Goal: Information Seeking & Learning: Learn about a topic

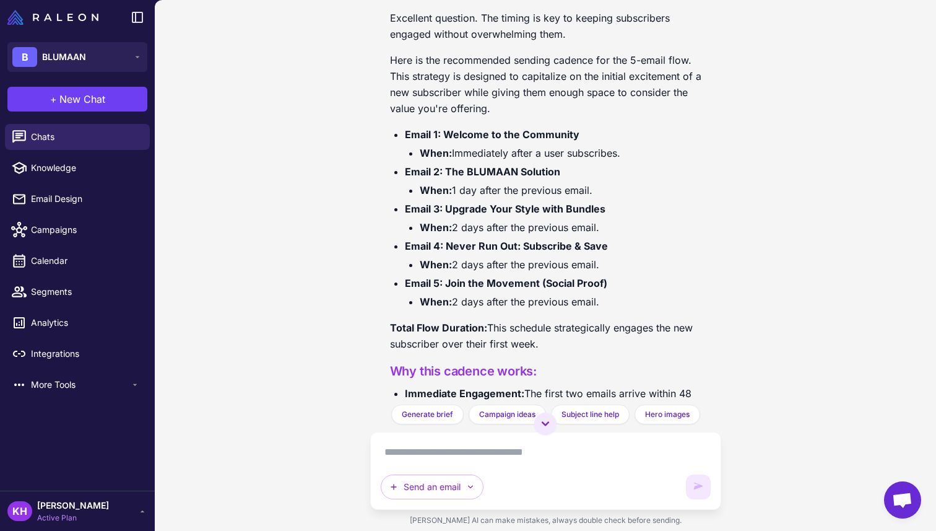
scroll to position [905, 0]
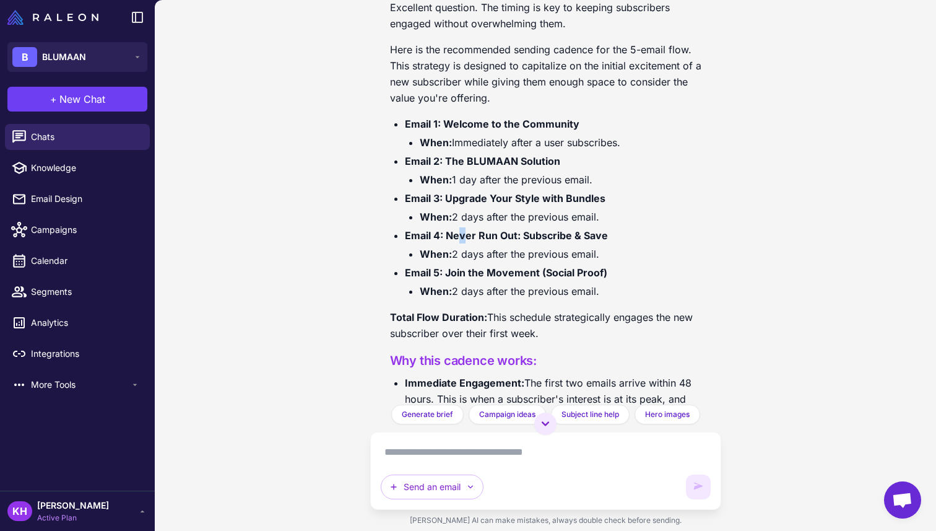
drag, startPoint x: 457, startPoint y: 254, endPoint x: 465, endPoint y: 254, distance: 8.1
click at [464, 242] on strong "Email 4: Never Run Out: Subscribe & Save" at bounding box center [506, 235] width 203 height 12
click at [465, 242] on strong "Email 4: Never Run Out: Subscribe & Save" at bounding box center [506, 235] width 203 height 12
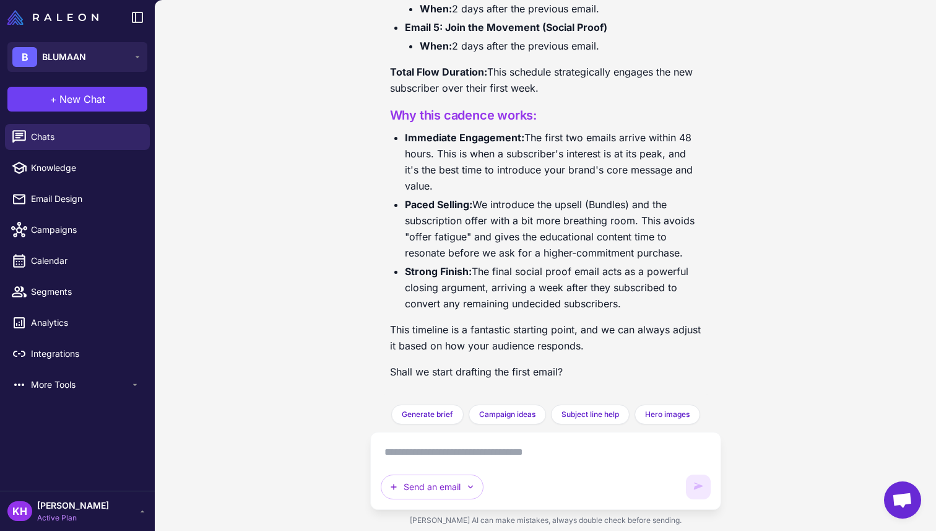
scroll to position [1165, 0]
drag, startPoint x: 434, startPoint y: 204, endPoint x: 475, endPoint y: 209, distance: 41.2
click at [472, 208] on strong "Paced Selling:" at bounding box center [438, 204] width 67 height 12
click at [475, 209] on li "Paced Selling: We introduce the upsell (Bundles) and the subscription offer wit…" at bounding box center [553, 228] width 297 height 64
drag, startPoint x: 491, startPoint y: 204, endPoint x: 538, endPoint y: 211, distance: 46.9
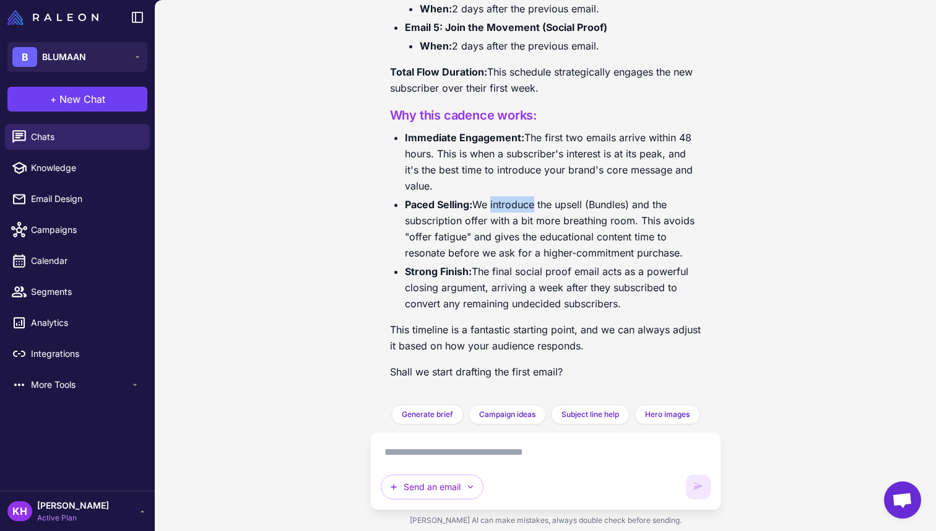
click at [536, 211] on li "Paced Selling: We introduce the upsell (Bundles) and the subscription offer wit…" at bounding box center [553, 228] width 297 height 64
click at [538, 211] on li "Paced Selling: We introduce the upsell (Bundles) and the subscription offer wit…" at bounding box center [553, 228] width 297 height 64
drag, startPoint x: 424, startPoint y: 237, endPoint x: 479, endPoint y: 237, distance: 55.1
click at [470, 237] on li "Paced Selling: We introduce the upsell (Bundles) and the subscription offer wit…" at bounding box center [553, 228] width 297 height 64
click at [487, 237] on li "Paced Selling: We introduce the upsell (Bundles) and the subscription offer wit…" at bounding box center [553, 228] width 297 height 64
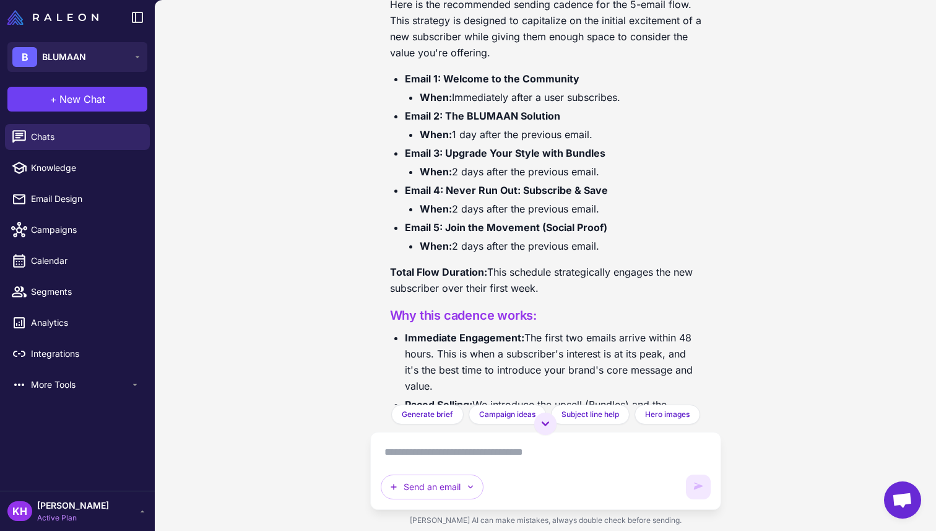
scroll to position [954, 0]
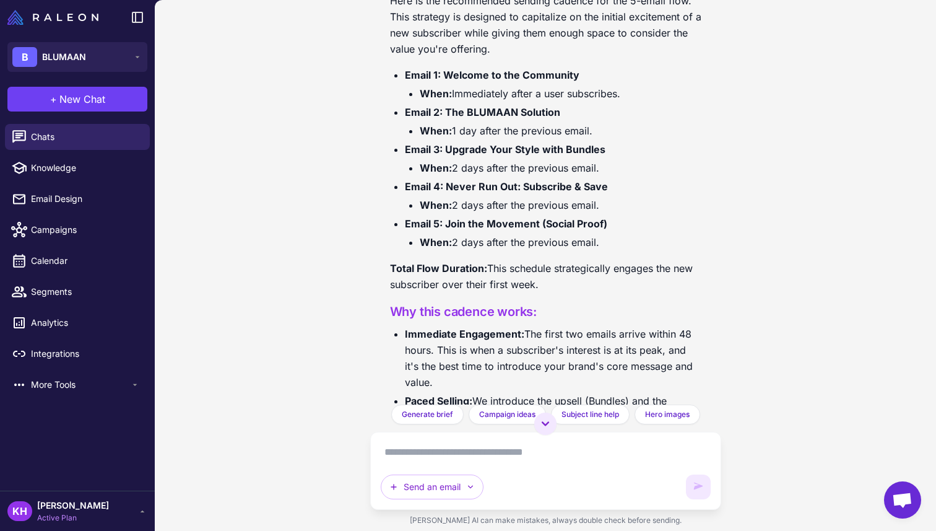
click at [471, 446] on textarea at bounding box center [546, 452] width 330 height 20
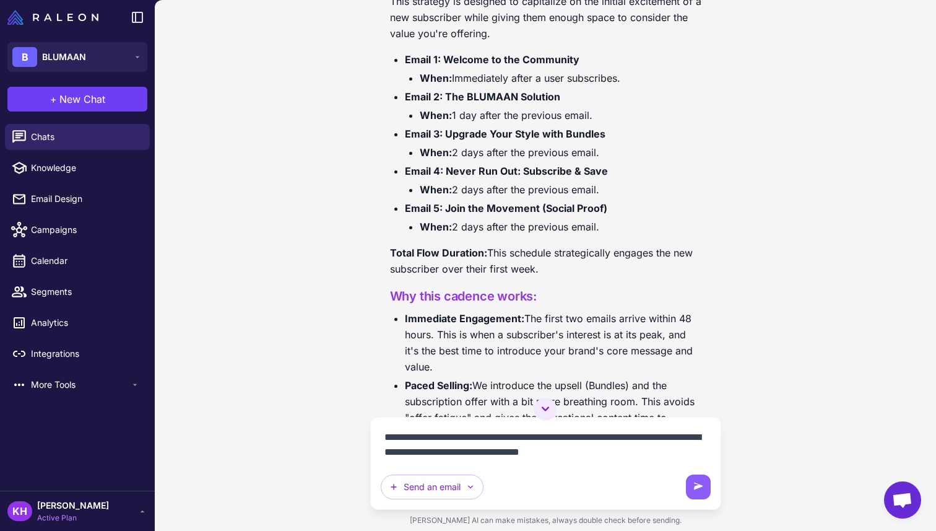
scroll to position [970, 0]
click at [629, 446] on textarea "**********" at bounding box center [546, 444] width 330 height 35
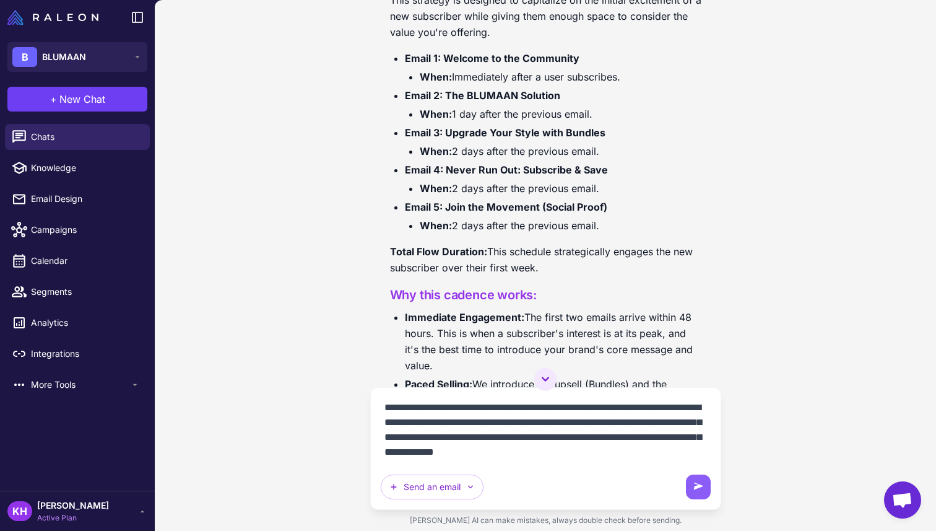
type textarea "**********"
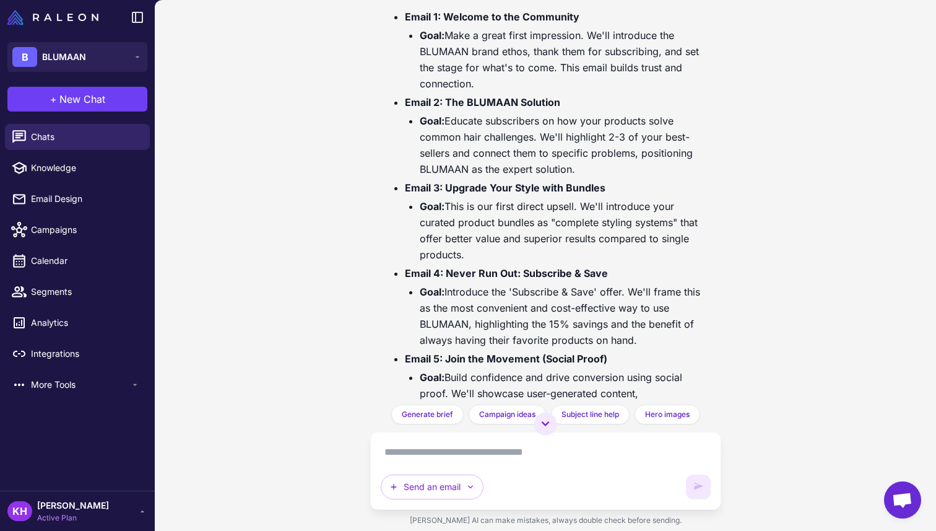
scroll to position [280, 0]
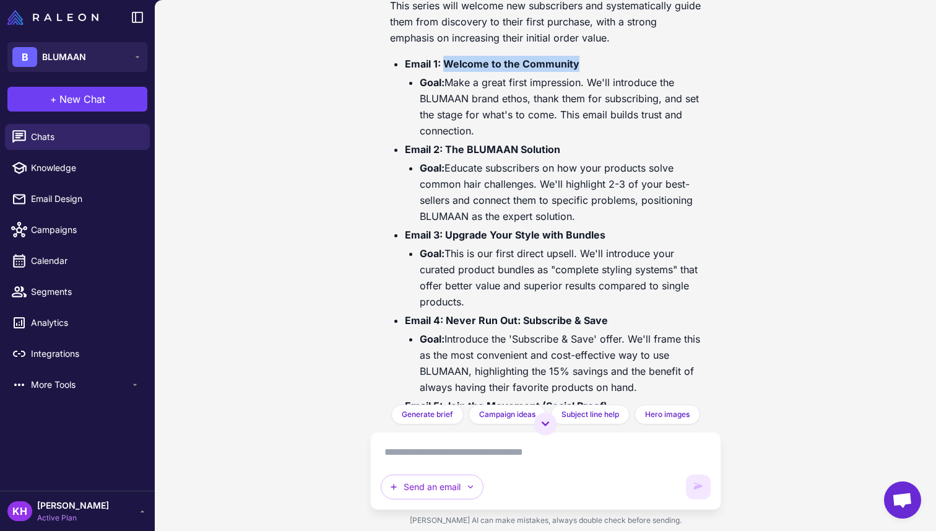
drag, startPoint x: 444, startPoint y: 77, endPoint x: 576, endPoint y: 77, distance: 131.9
click at [576, 70] on strong "Email 1: Welcome to the Community" at bounding box center [492, 64] width 175 height 12
copy strong "Welcome to the Community"
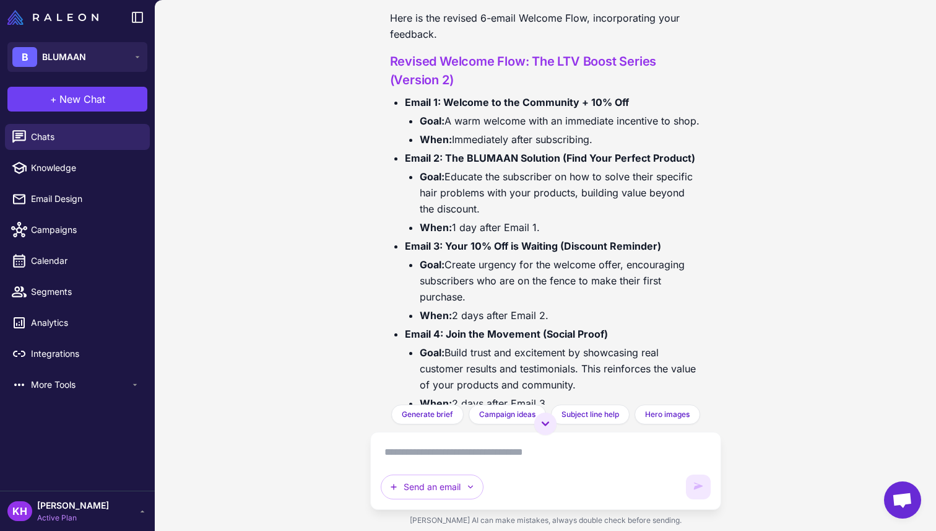
scroll to position [1723, 0]
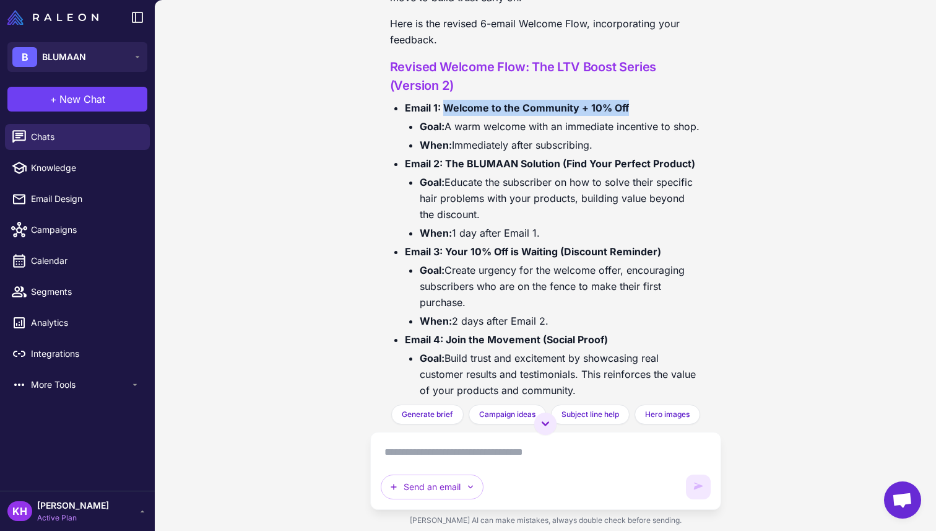
drag, startPoint x: 445, startPoint y: 123, endPoint x: 626, endPoint y: 123, distance: 180.8
click at [626, 114] on strong "Email 1: Welcome to the Community + 10% Off" at bounding box center [517, 108] width 224 height 12
copy strong "Welcome to the Community + 10% Off"
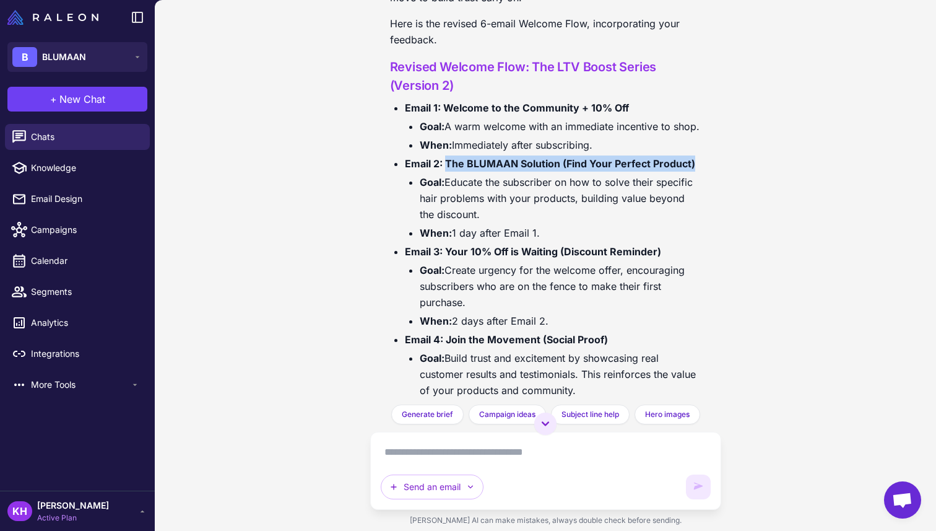
drag, startPoint x: 446, startPoint y: 193, endPoint x: 692, endPoint y: 194, distance: 245.8
click at [692, 170] on strong "Email 2: The BLUMAAN Solution (Find Your Perfect Product)" at bounding box center [550, 163] width 290 height 12
copy strong "The BLUMAAN Solution (Find Your Perfect Product)"
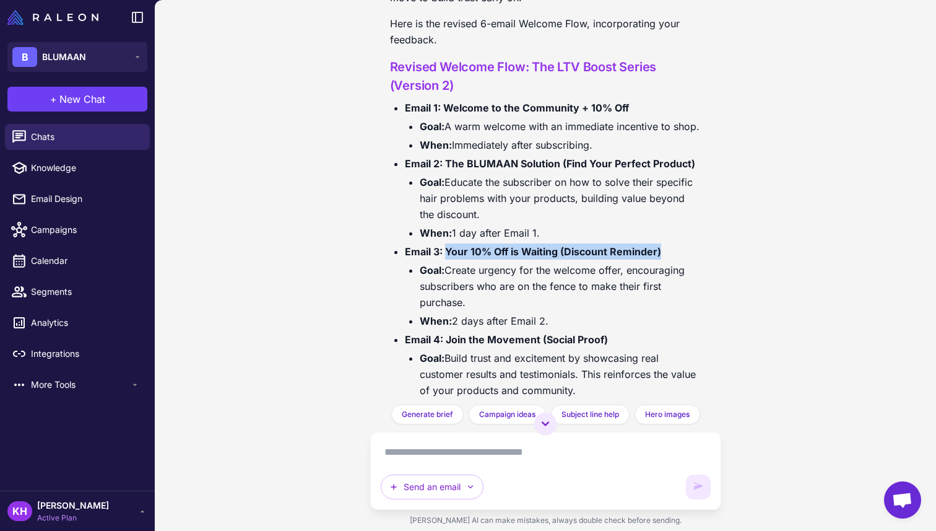
drag, startPoint x: 446, startPoint y: 281, endPoint x: 659, endPoint y: 279, distance: 213.6
click at [659, 258] on strong "Email 3: Your 10% Off is Waiting (Discount Reminder)" at bounding box center [533, 251] width 256 height 12
copy strong "Your 10% Off is Waiting (Discount Reminder)"
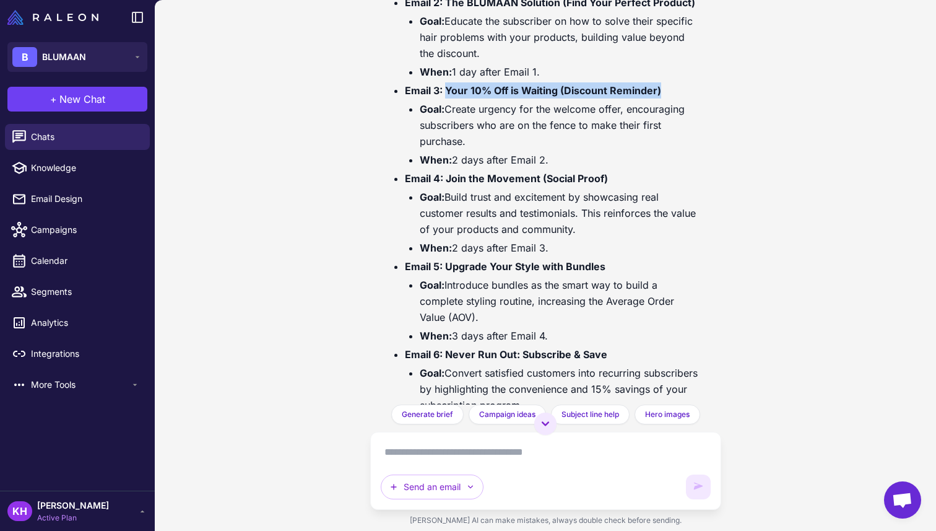
scroll to position [1910, 0]
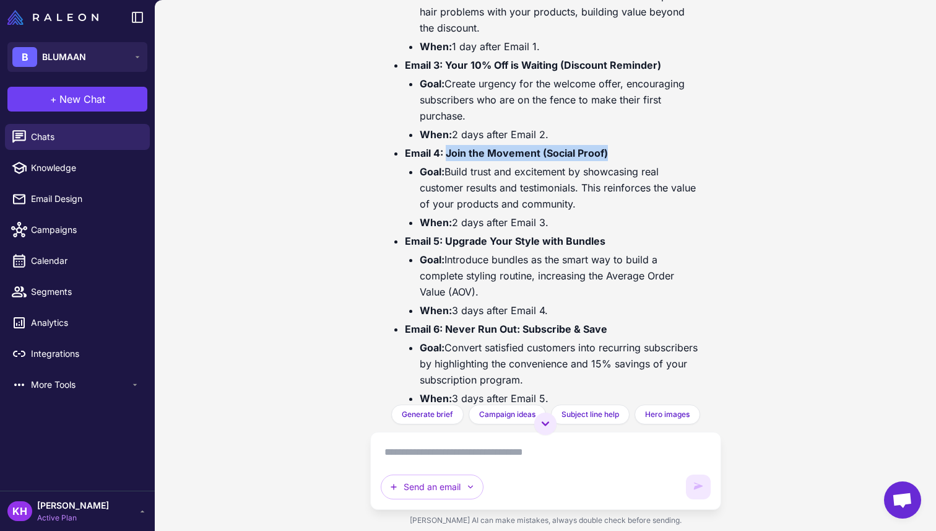
drag, startPoint x: 447, startPoint y: 182, endPoint x: 604, endPoint y: 185, distance: 157.3
click at [604, 159] on strong "Email 4: Join the Movement (Social Proof)" at bounding box center [506, 153] width 203 height 12
copy strong "Join the Movement (Social Proof)"
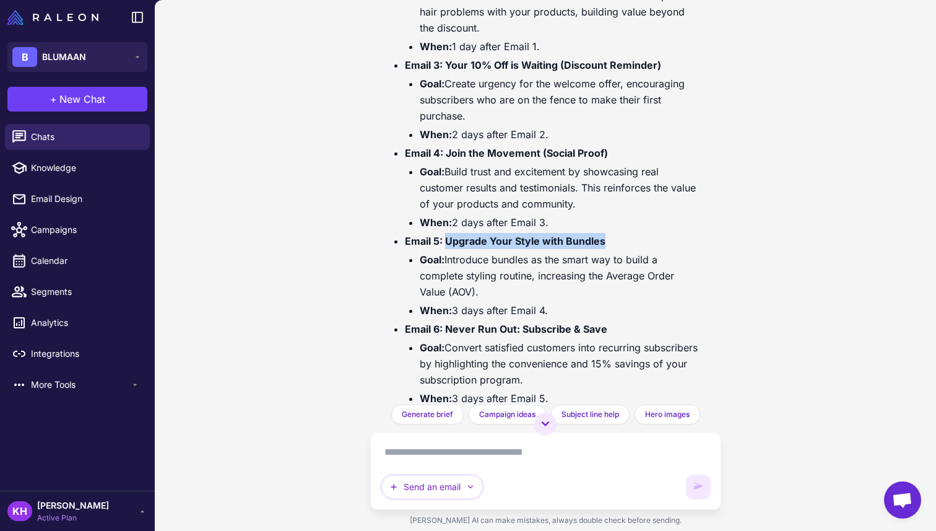
drag, startPoint x: 446, startPoint y: 272, endPoint x: 603, endPoint y: 271, distance: 156.7
click at [603, 271] on li "Email 5: Upgrade Your Style with Bundles Goal: Introduce bundles as the smart w…" at bounding box center [553, 275] width 297 height 85
copy strong "Upgrade Your Style with Bundles"
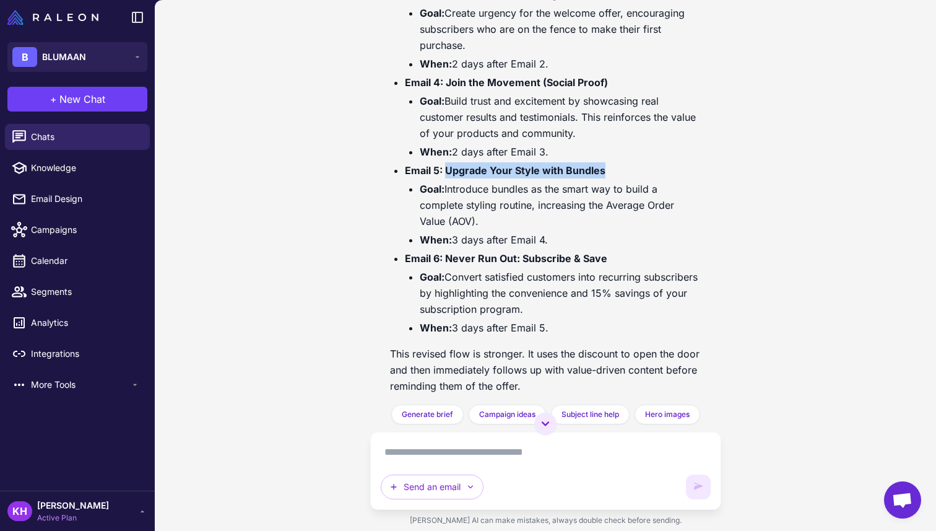
scroll to position [1990, 0]
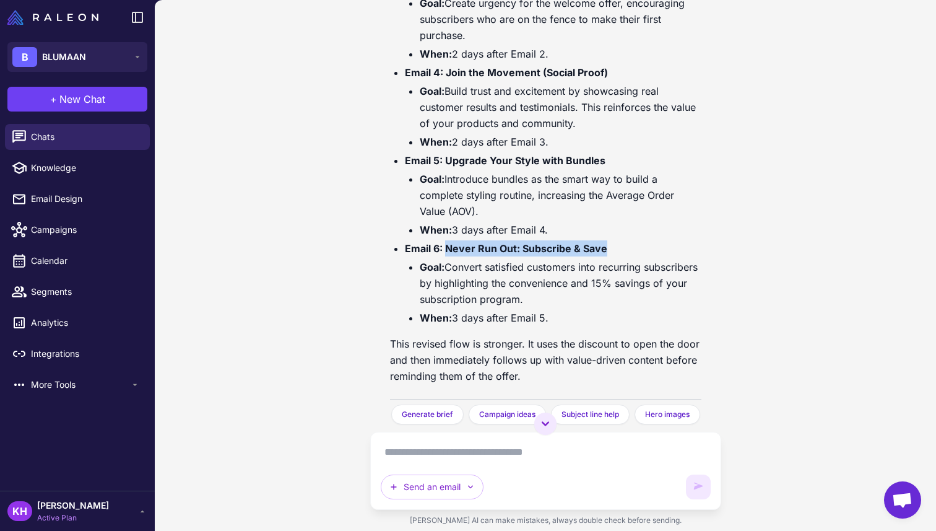
drag, startPoint x: 447, startPoint y: 280, endPoint x: 604, endPoint y: 279, distance: 157.3
click at [604, 255] on strong "Email 6: Never Run Out: Subscribe & Save" at bounding box center [506, 248] width 202 height 12
copy strong "Never Run Out: Subscribe & Save"
click at [549, 215] on li "Goal: Introduce bundles as the smart way to build a complete styling routine, i…" at bounding box center [561, 195] width 282 height 48
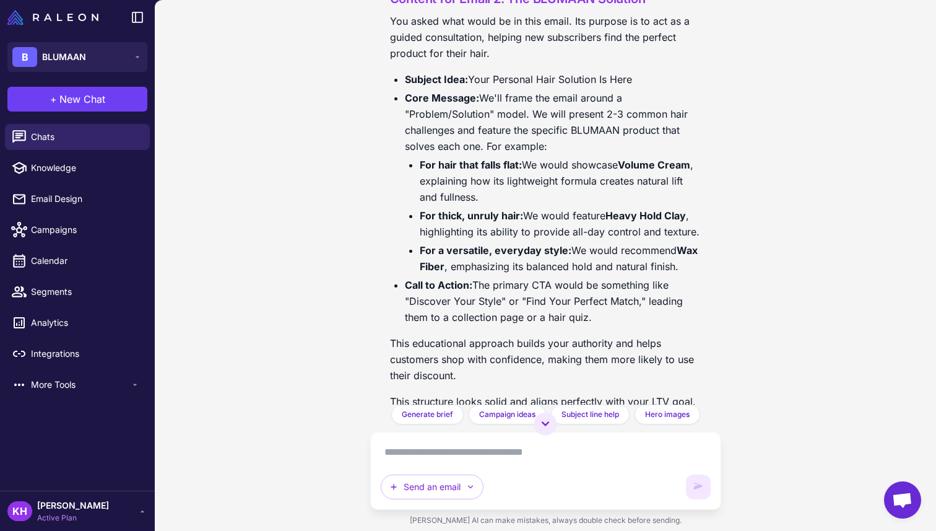
scroll to position [2492, 0]
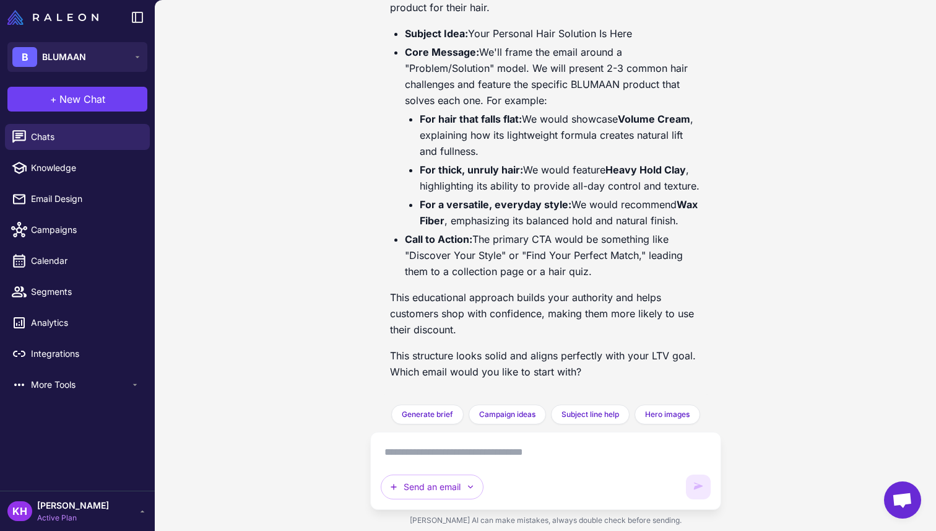
click at [459, 461] on textarea at bounding box center [546, 452] width 330 height 20
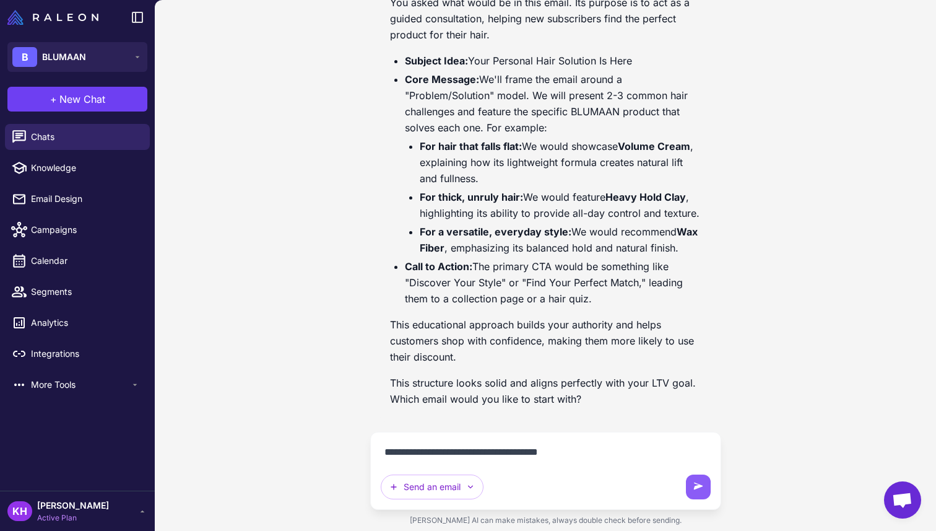
type textarea "**********"
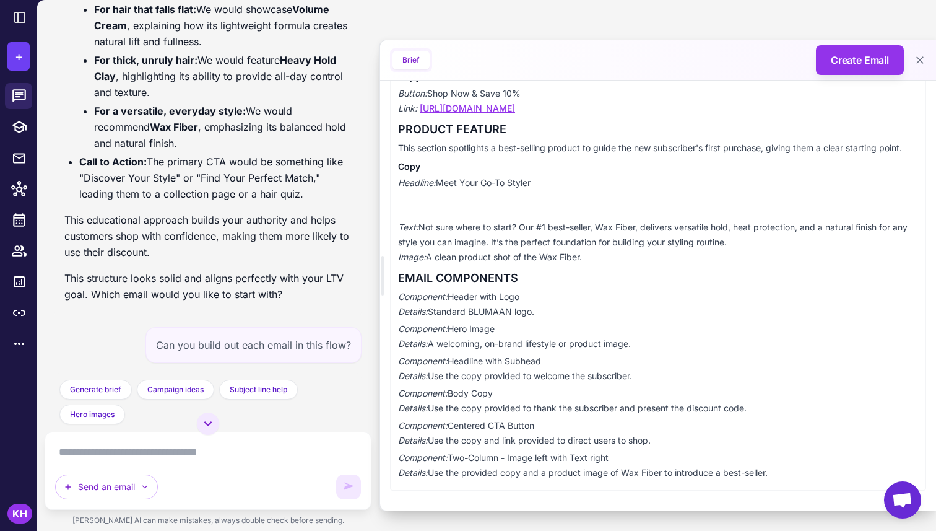
scroll to position [3198, 0]
